Goal: Task Accomplishment & Management: Complete application form

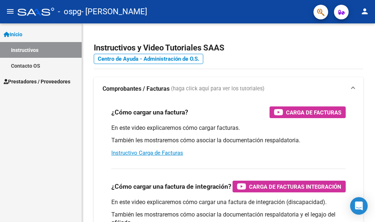
click at [41, 80] on span "Prestadores / Proveedores" at bounding box center [37, 82] width 67 height 8
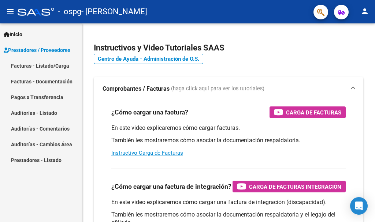
click at [56, 96] on link "Pagos x Transferencia" at bounding box center [41, 97] width 82 height 16
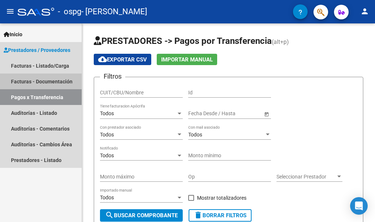
click at [62, 80] on link "Facturas - Documentación" at bounding box center [41, 82] width 82 height 16
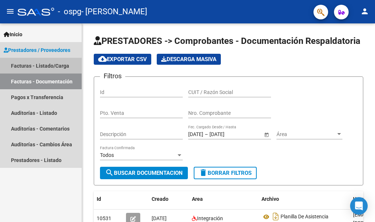
click at [60, 67] on link "Facturas - Listado/Carga" at bounding box center [41, 66] width 82 height 16
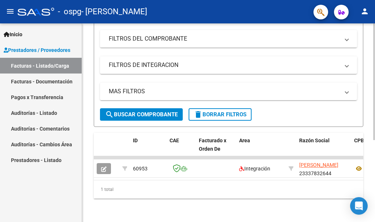
scroll to position [139, 0]
click at [375, 198] on div at bounding box center [374, 163] width 2 height 117
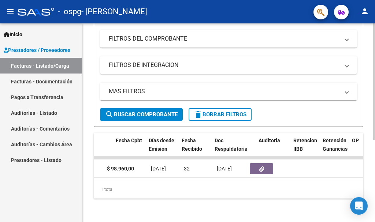
scroll to position [0, 368]
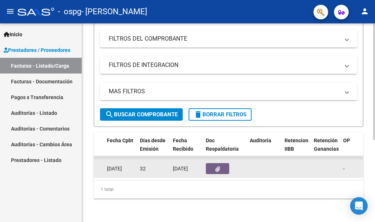
click at [219, 167] on icon "button" at bounding box center [217, 169] width 5 height 5
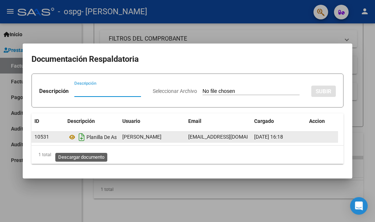
click at [80, 143] on icon "Descargar documento" at bounding box center [82, 137] width 10 height 12
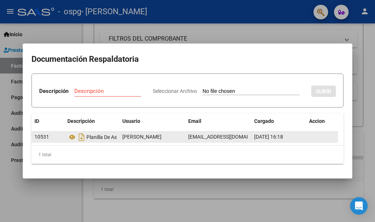
click at [244, 22] on div at bounding box center [187, 111] width 375 height 222
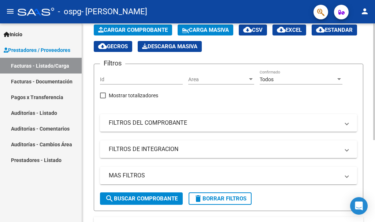
scroll to position [0, 0]
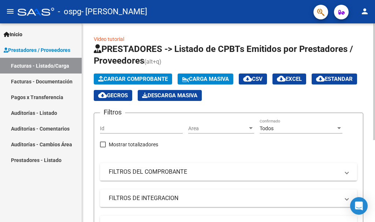
click at [375, 83] on div at bounding box center [374, 81] width 2 height 117
click at [165, 77] on span "Cargar Comprobante" at bounding box center [133, 79] width 70 height 7
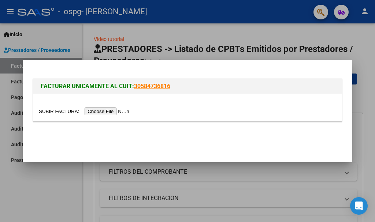
click at [105, 111] on input "file" at bounding box center [85, 112] width 93 height 8
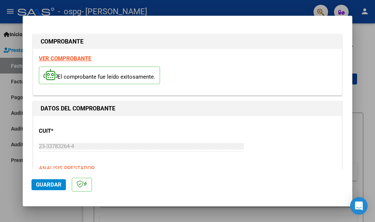
click at [77, 58] on strong "VER COMPROBANTE" at bounding box center [65, 58] width 52 height 7
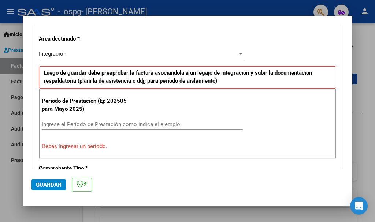
scroll to position [164, 0]
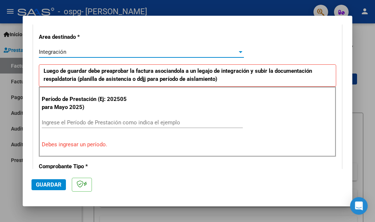
click at [60, 51] on span "Integración" at bounding box center [52, 52] width 27 height 7
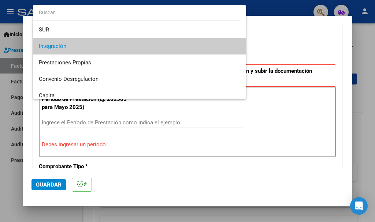
scroll to position [32, 0]
click at [58, 46] on span "Integración" at bounding box center [52, 47] width 27 height 7
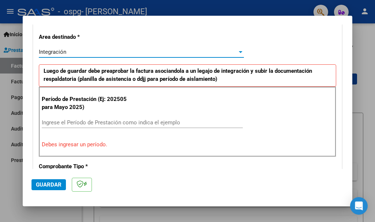
click at [165, 123] on input "Ingrese el Período de Prestación como indica el ejemplo" at bounding box center [142, 122] width 201 height 7
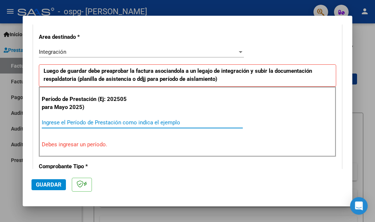
click at [175, 121] on input "Ingrese el Período de Prestación como indica el ejemplo" at bounding box center [142, 122] width 201 height 7
click at [176, 122] on input "Ingrese el Período de Prestación como indica el ejemplo" at bounding box center [142, 122] width 201 height 7
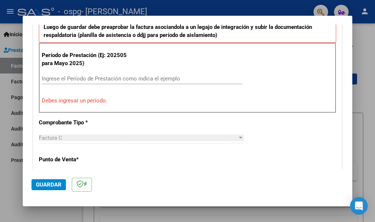
scroll to position [212, 0]
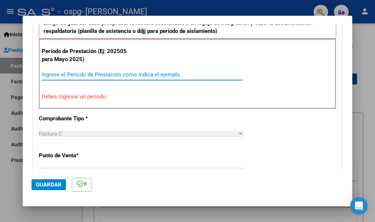
click at [89, 75] on input "Ingrese el Período de Prestación como indica el ejemplo" at bounding box center [142, 74] width 201 height 7
click at [90, 75] on input "Ingrese el Período de Prestación como indica el ejemplo" at bounding box center [142, 74] width 201 height 7
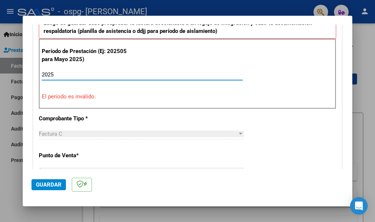
type input "2025"
click at [87, 99] on p "El período es inválido." at bounding box center [187, 97] width 291 height 8
click at [102, 75] on input "2025" at bounding box center [142, 74] width 201 height 7
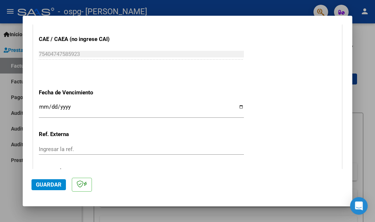
scroll to position [535, 0]
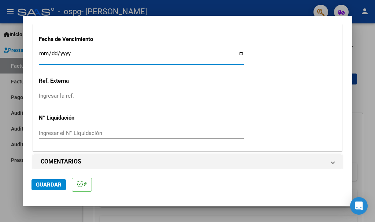
click at [59, 53] on input "Ingresar la fecha" at bounding box center [141, 57] width 205 height 12
click at [235, 54] on input "Ingresar la fecha" at bounding box center [141, 57] width 205 height 12
type input "[DATE]"
click at [61, 182] on span "Guardar" at bounding box center [49, 185] width 26 height 7
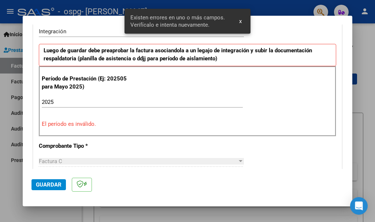
scroll to position [183, 0]
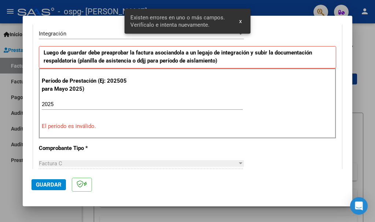
click at [64, 100] on div "2025 Ingrese el Período de Prestación como indica el ejemplo" at bounding box center [142, 104] width 201 height 11
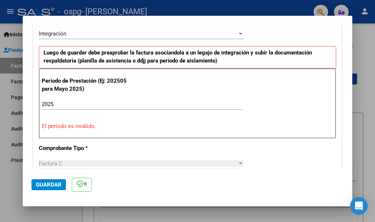
drag, startPoint x: 108, startPoint y: 82, endPoint x: 125, endPoint y: 84, distance: 17.4
click at [125, 84] on p "Período de Prestación (Ej: 202505 para Mayo 2025)" at bounding box center [86, 85] width 88 height 16
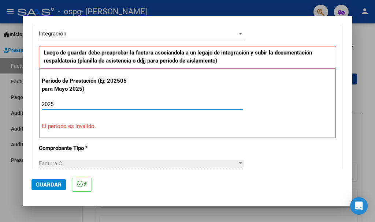
click at [81, 105] on input "2025" at bounding box center [142, 104] width 201 height 7
click at [42, 104] on input "2025" at bounding box center [142, 104] width 201 height 7
click at [75, 103] on input "2025" at bounding box center [142, 104] width 201 height 7
type input "2"
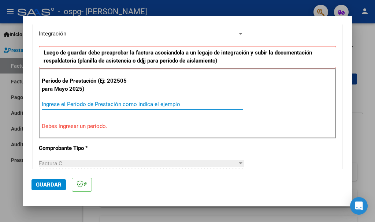
click at [92, 104] on input "Ingrese el Período de Prestación como indica el ejemplo" at bounding box center [142, 104] width 201 height 7
click at [59, 103] on input "Ingrese el Período de Prestación como indica el ejemplo" at bounding box center [142, 104] width 201 height 7
click at [137, 103] on input "Ingrese el Período de Prestación como indica el ejemplo" at bounding box center [142, 104] width 201 height 7
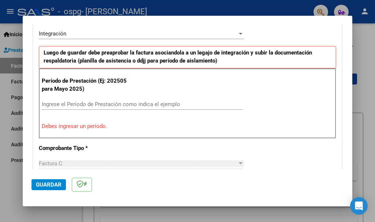
drag, startPoint x: 115, startPoint y: 83, endPoint x: 124, endPoint y: 84, distance: 8.5
click at [125, 85] on p "Período de Prestación (Ej: 202505 para Mayo 2025)" at bounding box center [86, 85] width 88 height 16
click at [124, 84] on p "Período de Prestación (Ej: 202505 para Mayo 2025)" at bounding box center [86, 85] width 88 height 16
drag, startPoint x: 108, startPoint y: 81, endPoint x: 108, endPoint y: 93, distance: 11.7
click at [108, 93] on p "Período de Prestación (Ej: 202505 para Mayo 2025)" at bounding box center [86, 85] width 88 height 16
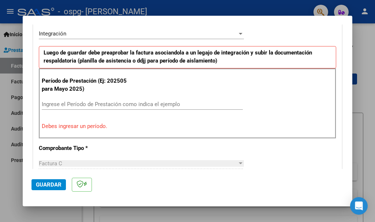
copy p "202505 para [DATE])"
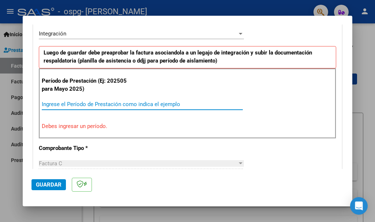
click at [109, 105] on input "Ingrese el Período de Prestación como indica el ejemplo" at bounding box center [142, 104] width 201 height 7
paste input "2025052025"
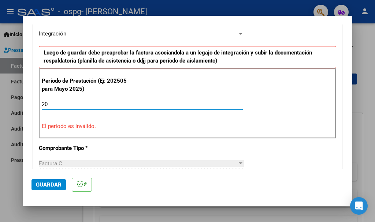
type input "2"
type input "09"
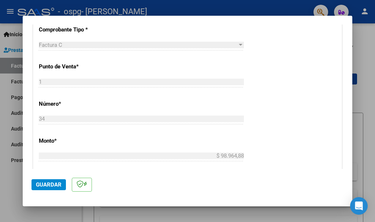
scroll to position [541, 0]
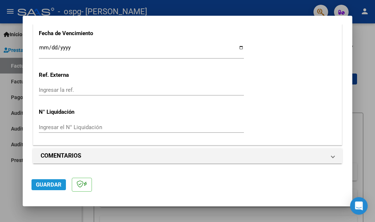
click at [48, 188] on span "Guardar" at bounding box center [49, 185] width 26 height 7
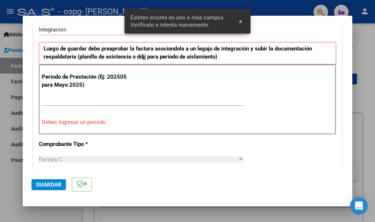
scroll to position [183, 0]
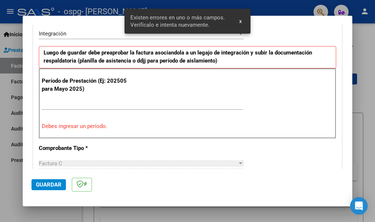
click at [51, 105] on input "Ingrese el Período de Prestación como indica el ejemplo" at bounding box center [142, 104] width 201 height 7
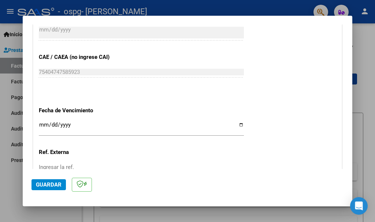
scroll to position [541, 0]
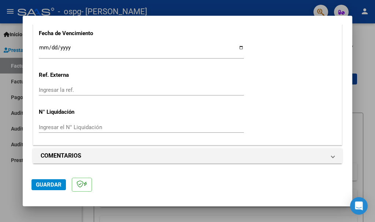
click at [59, 187] on span "Guardar" at bounding box center [49, 185] width 26 height 7
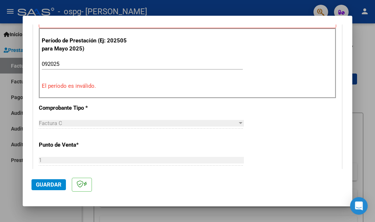
scroll to position [208, 0]
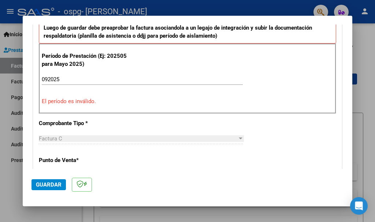
click at [96, 82] on input "092025" at bounding box center [142, 79] width 201 height 7
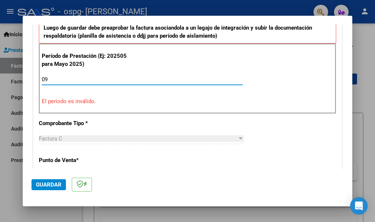
type input "0"
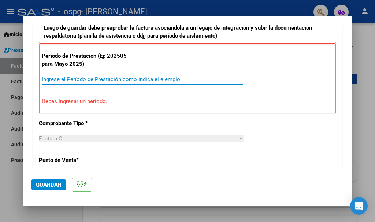
paste input "202508"
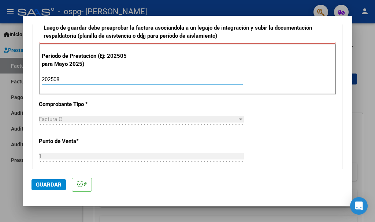
type input "202508"
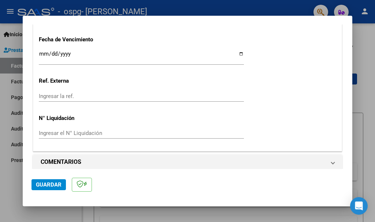
scroll to position [522, 0]
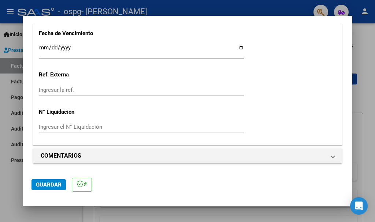
click at [64, 185] on button "Guardar" at bounding box center [48, 184] width 34 height 11
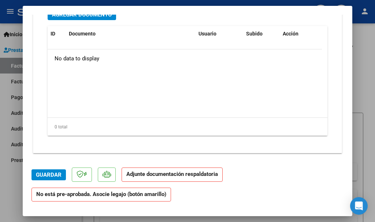
scroll to position [675, 0]
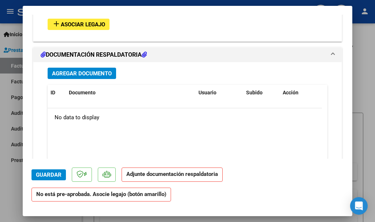
click at [82, 76] on span "Agregar Documento" at bounding box center [82, 73] width 60 height 7
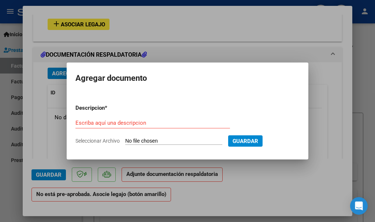
click at [144, 142] on input "Seleccionar Archivo" at bounding box center [173, 141] width 97 height 7
type input "C:\fakepath\Planilla Septiembre [PERSON_NAME].pdf"
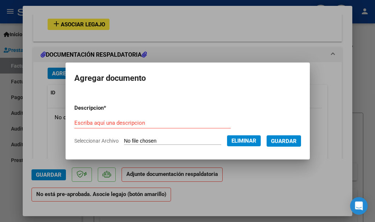
click at [291, 141] on span "Guardar" at bounding box center [284, 141] width 26 height 7
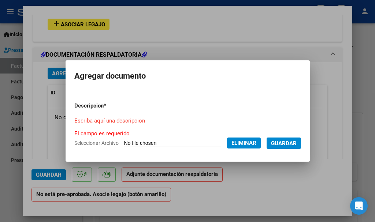
click at [293, 141] on span "Guardar" at bounding box center [284, 143] width 26 height 7
click at [163, 122] on input "Escriba aquí una descripcion" at bounding box center [152, 121] width 156 height 7
type input "p"
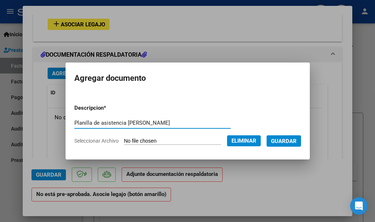
type input "Planilla de asistencia [PERSON_NAME]"
click at [297, 140] on span "Guardar" at bounding box center [284, 141] width 26 height 7
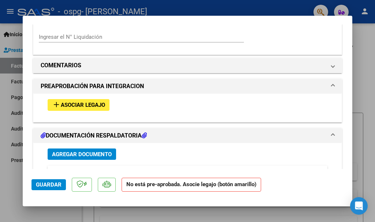
scroll to position [602, 0]
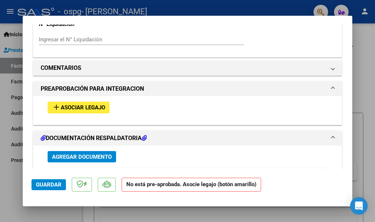
click at [85, 110] on span "Asociar Legajo" at bounding box center [83, 108] width 44 height 7
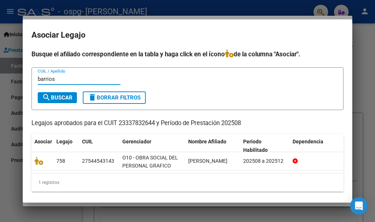
type input "barrios"
click at [68, 97] on span "search Buscar" at bounding box center [57, 97] width 30 height 7
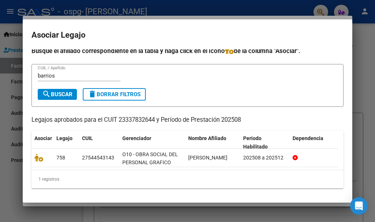
scroll to position [9, 0]
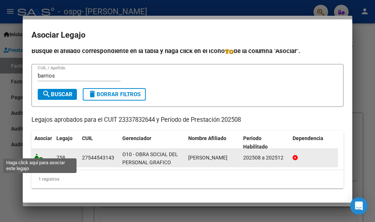
click at [40, 154] on icon at bounding box center [38, 158] width 9 height 8
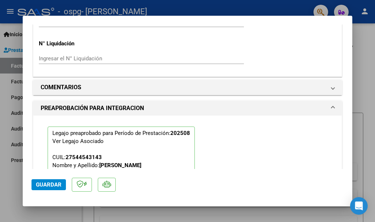
scroll to position [621, 0]
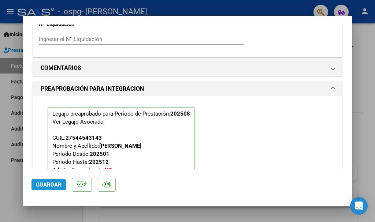
click at [52, 187] on span "Guardar" at bounding box center [49, 185] width 26 height 7
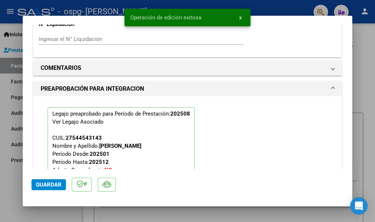
click at [366, 59] on div at bounding box center [187, 111] width 375 height 222
type input "$ 0,00"
